Goal: Navigation & Orientation: Find specific page/section

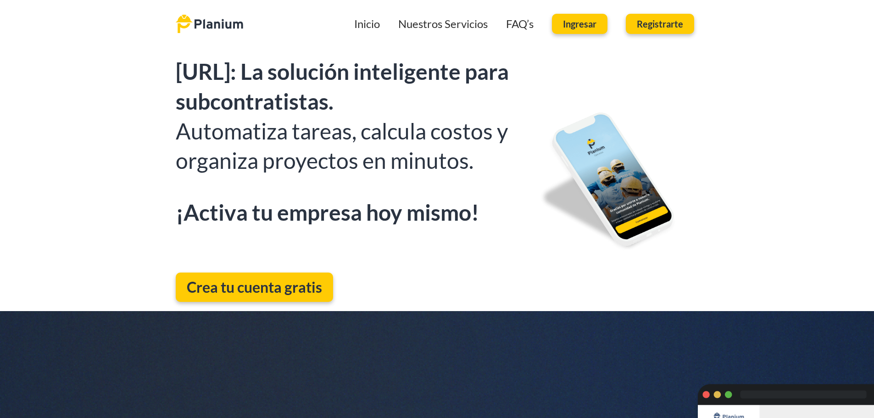
click at [675, 31] on link "Registrarte" at bounding box center [660, 24] width 68 height 20
click at [573, 23] on span "Ingresar" at bounding box center [580, 23] width 34 height 9
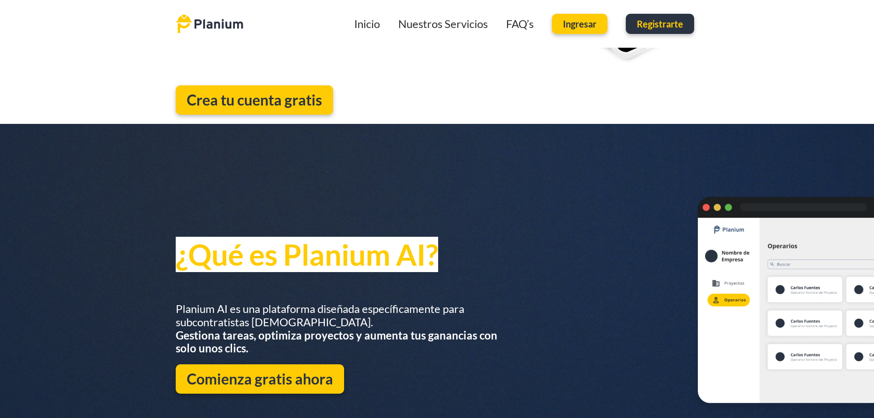
scroll to position [184, 0]
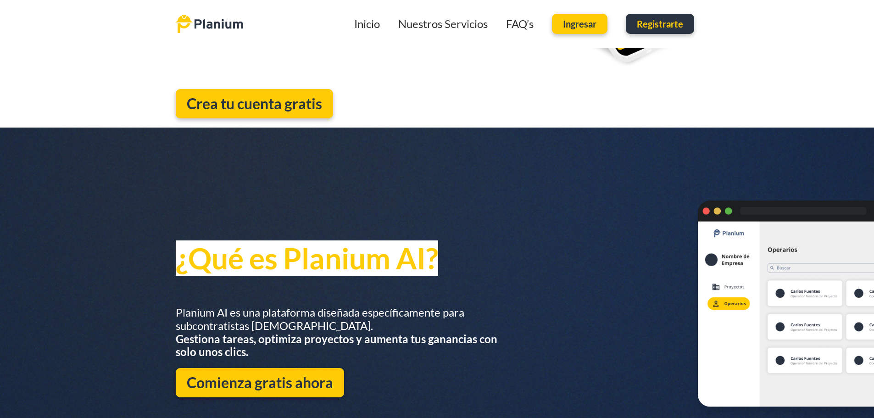
click at [227, 31] on img at bounding box center [209, 23] width 67 height 19
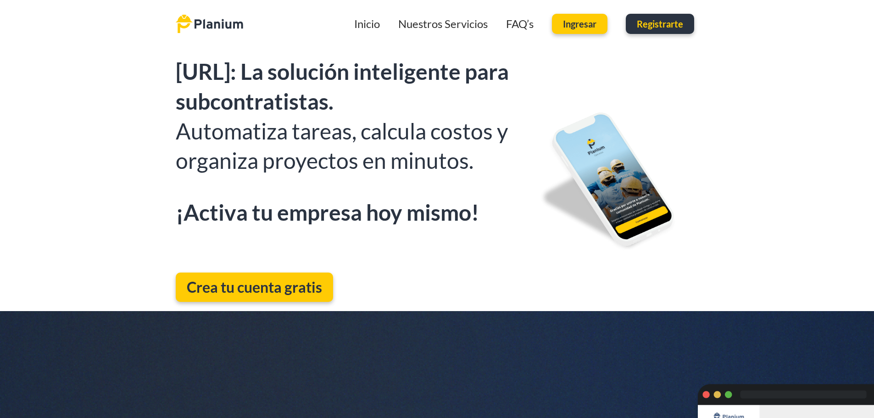
click at [367, 28] on link "Inicio" at bounding box center [367, 23] width 26 height 13
click at [411, 27] on link "Nuestros Servicios" at bounding box center [443, 23] width 90 height 13
click at [446, 31] on div "Inicio Nuestros Servicios FAQ’s Ingresar Registrarte" at bounding box center [475, 23] width 447 height 29
click at [420, 28] on link "Nuestros Servicios" at bounding box center [443, 23] width 90 height 13
